Goal: Task Accomplishment & Management: Manage account settings

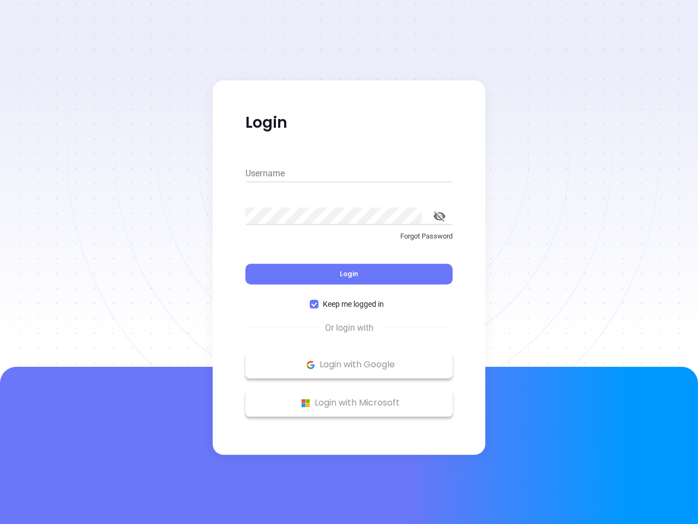
click at [349, 262] on div "Login" at bounding box center [348, 267] width 207 height 34
click at [349, 173] on input "Username" at bounding box center [348, 173] width 207 height 17
click at [440, 216] on icon "toggle password visibility" at bounding box center [440, 216] width 12 height 10
click at [349, 274] on span "Login" at bounding box center [349, 273] width 19 height 9
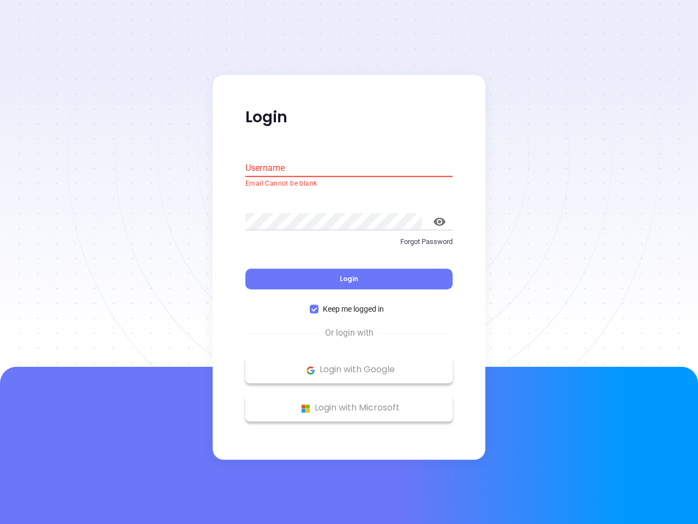
click at [349, 304] on span "Keep me logged in" at bounding box center [354, 309] width 70 height 12
click at [319, 305] on input "Keep me logged in" at bounding box center [314, 309] width 9 height 9
checkbox input "false"
click at [349, 364] on p "Login with Google" at bounding box center [349, 370] width 196 height 16
click at [349, 403] on p "Login with Microsoft" at bounding box center [349, 408] width 196 height 16
